Goal: Transaction & Acquisition: Purchase product/service

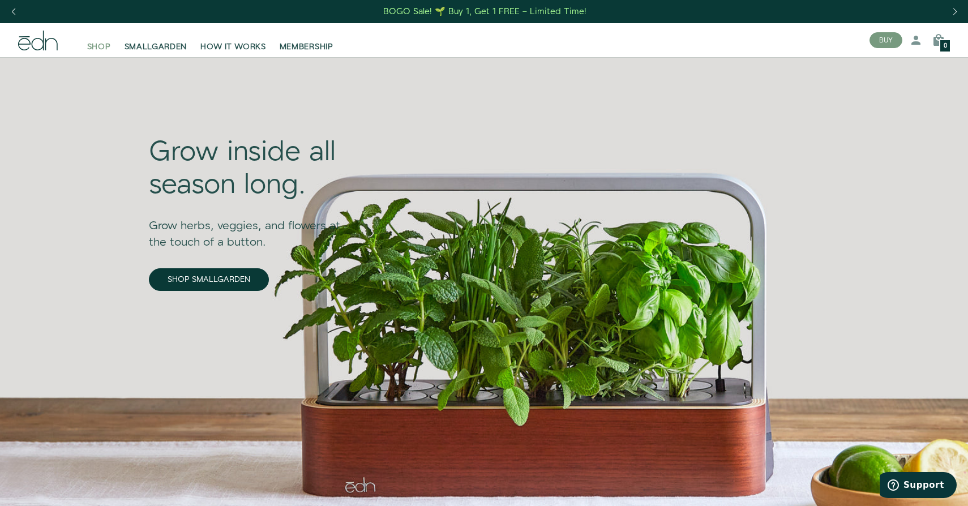
click at [108, 49] on span "SHOP" at bounding box center [99, 46] width 24 height 11
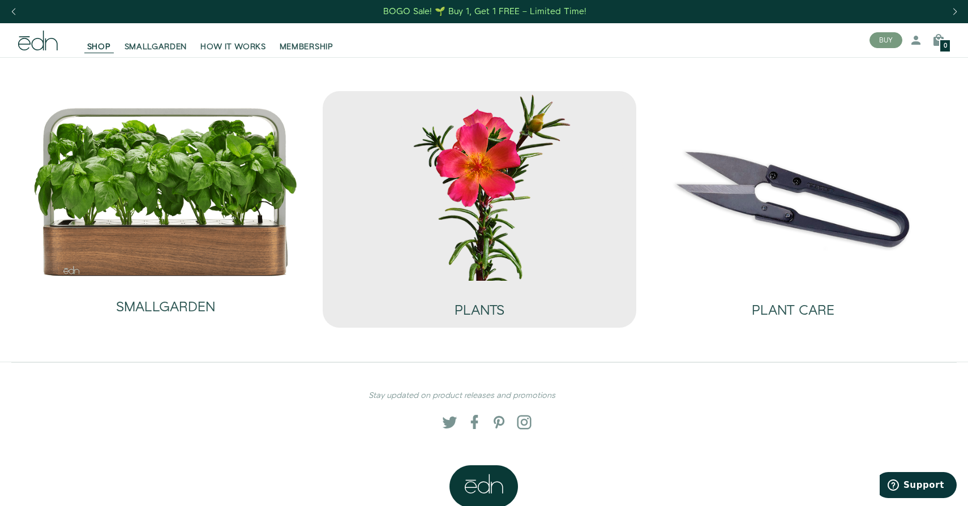
click at [442, 208] on img at bounding box center [480, 186] width 296 height 190
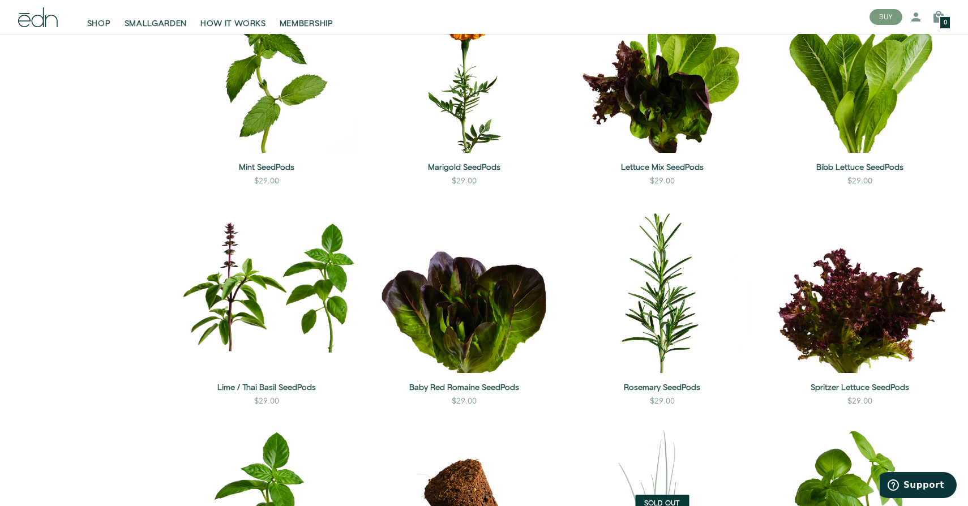
scroll to position [840, 0]
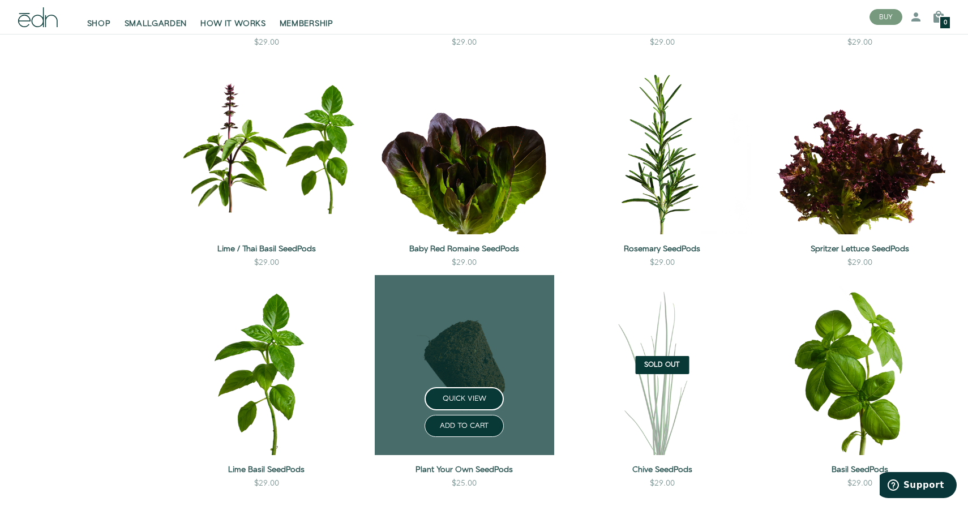
click at [489, 339] on link at bounding box center [465, 365] width 180 height 180
